Goal: Obtain resource: Download file/media

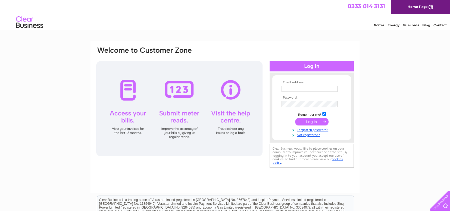
type input "jim@hendersonifa.net"
click at [310, 122] on input "submit" at bounding box center [311, 122] width 33 height 8
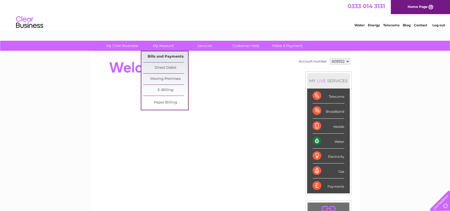
click at [168, 52] on link "Bills and Payments" at bounding box center [165, 56] width 45 height 11
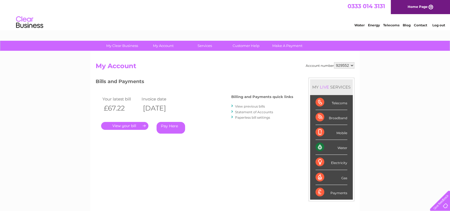
click at [130, 124] on link "." at bounding box center [124, 126] width 47 height 8
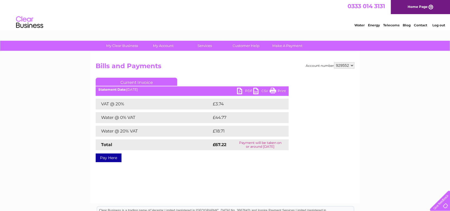
click at [238, 92] on link "PDF" at bounding box center [245, 92] width 16 height 8
click at [438, 24] on link "Log out" at bounding box center [438, 25] width 13 height 4
